Goal: Information Seeking & Learning: Learn about a topic

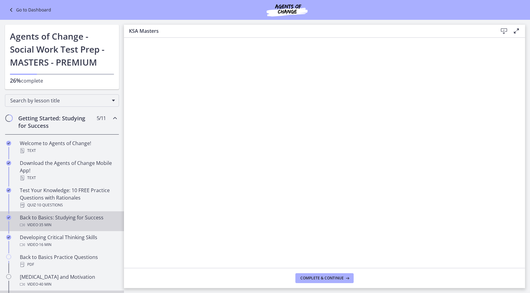
scroll to position [62, 0]
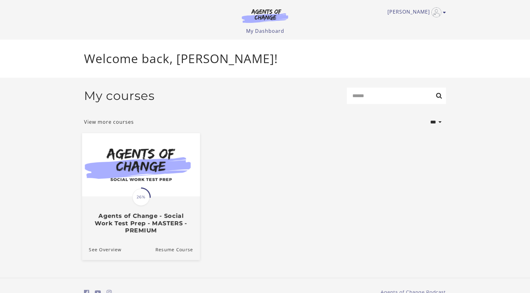
click at [142, 178] on img at bounding box center [141, 164] width 118 height 63
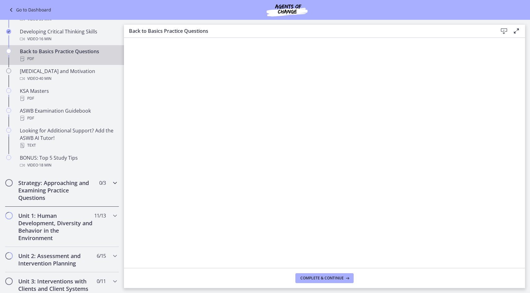
scroll to position [211, 0]
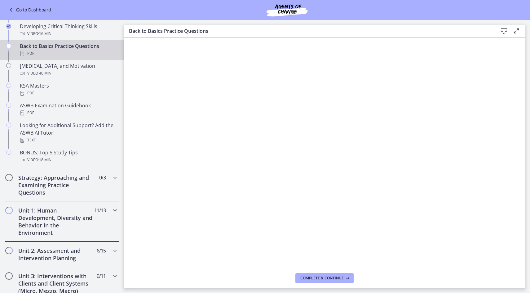
click at [57, 221] on h2 "Unit 1: Human Development, Diversity and Behavior in the Environment" at bounding box center [56, 222] width 76 height 30
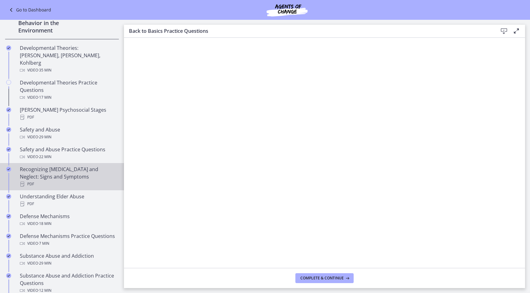
scroll to position [175, 0]
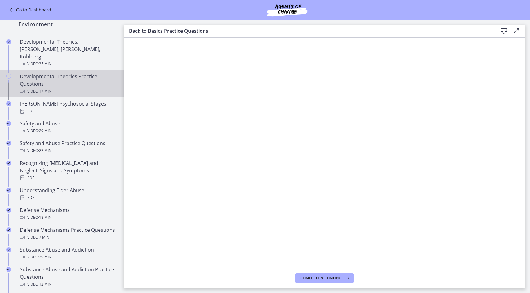
click at [67, 78] on div "Developmental Theories Practice Questions Video · 17 min" at bounding box center [68, 84] width 97 height 22
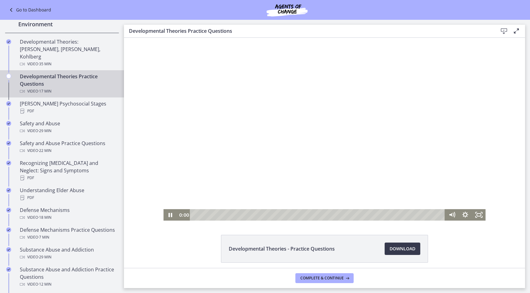
click at [225, 159] on div at bounding box center [324, 129] width 322 height 183
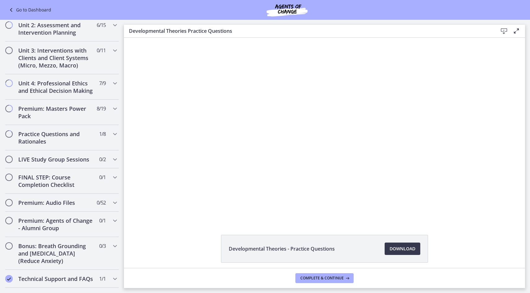
scroll to position [511, 0]
